Goal: Transaction & Acquisition: Subscribe to service/newsletter

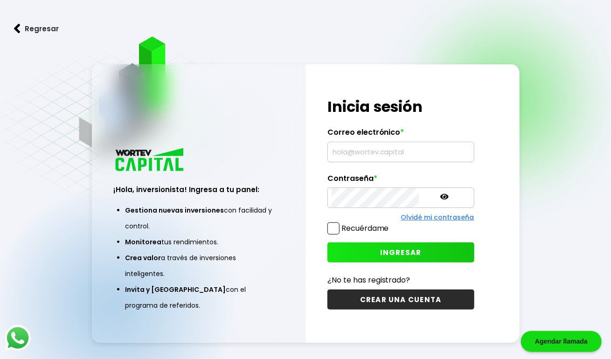
type input "[EMAIL_ADDRESS][DOMAIN_NAME]"
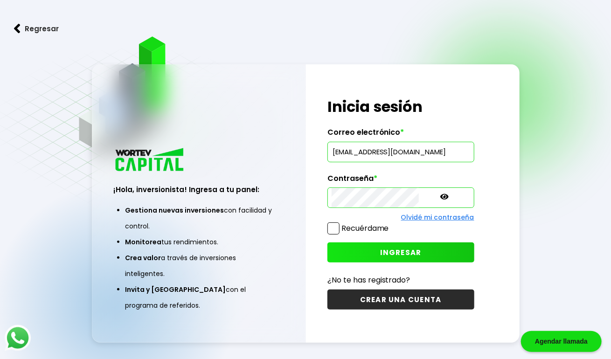
click at [222, 174] on div "¡Hola, inversionista! Ingresa a tu panel: Gestiona nuevas inversiones con facil…" at bounding box center [199, 234] width 214 height 217
click at [22, 28] on button "Regresar" at bounding box center [36, 28] width 73 height 25
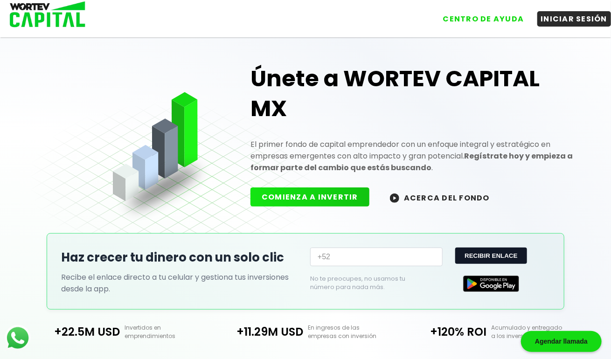
click at [150, 174] on div "Únete a WORTEV CAPITAL MX El primer fondo de capital emprendedor con un enfoque…" at bounding box center [306, 128] width 550 height 210
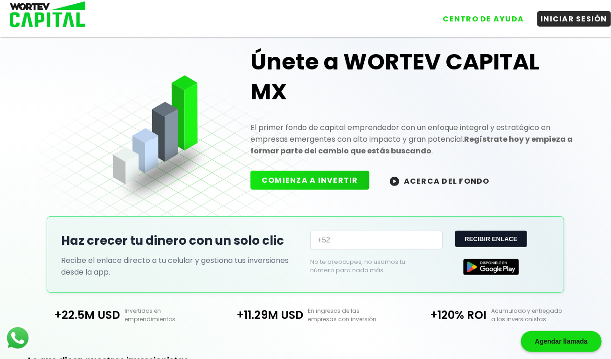
scroll to position [19, 0]
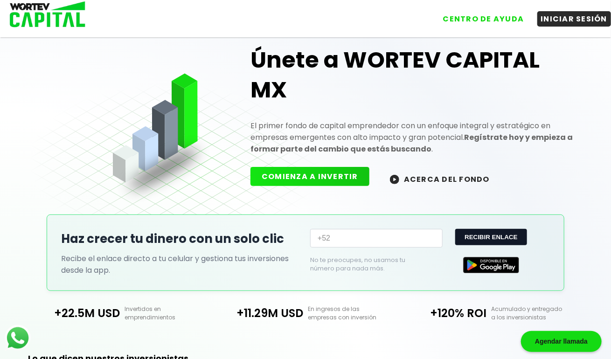
click at [326, 179] on button "COMIENZA A INVERTIR" at bounding box center [310, 176] width 119 height 19
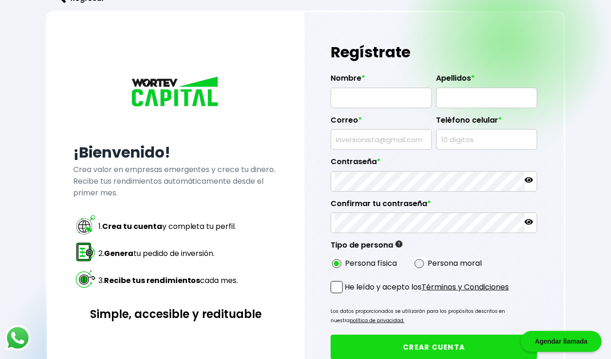
type input "[EMAIL_ADDRESS][DOMAIN_NAME]"
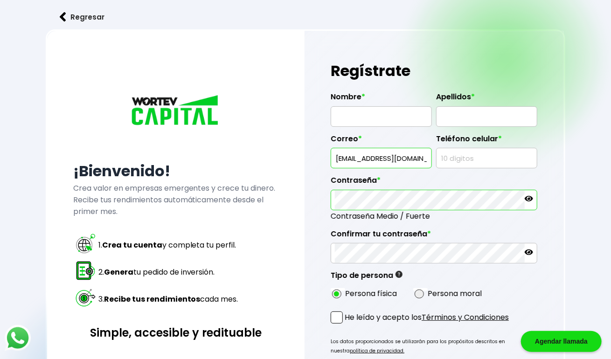
click at [62, 17] on img at bounding box center [63, 17] width 7 height 10
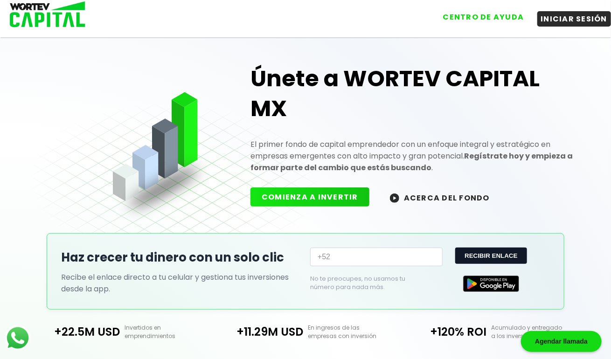
click at [498, 21] on button "CENTRO DE AYUDA" at bounding box center [484, 16] width 89 height 15
